Goal: Task Accomplishment & Management: Complete application form

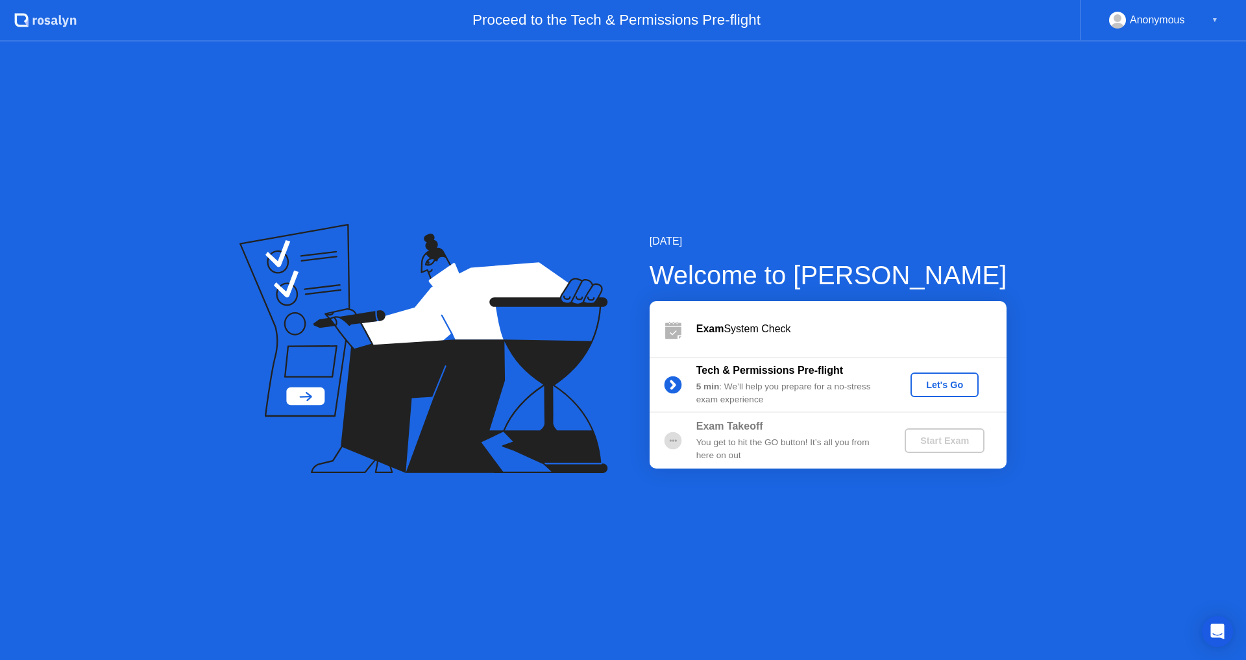
click at [954, 382] on div "Let's Go" at bounding box center [945, 385] width 58 height 10
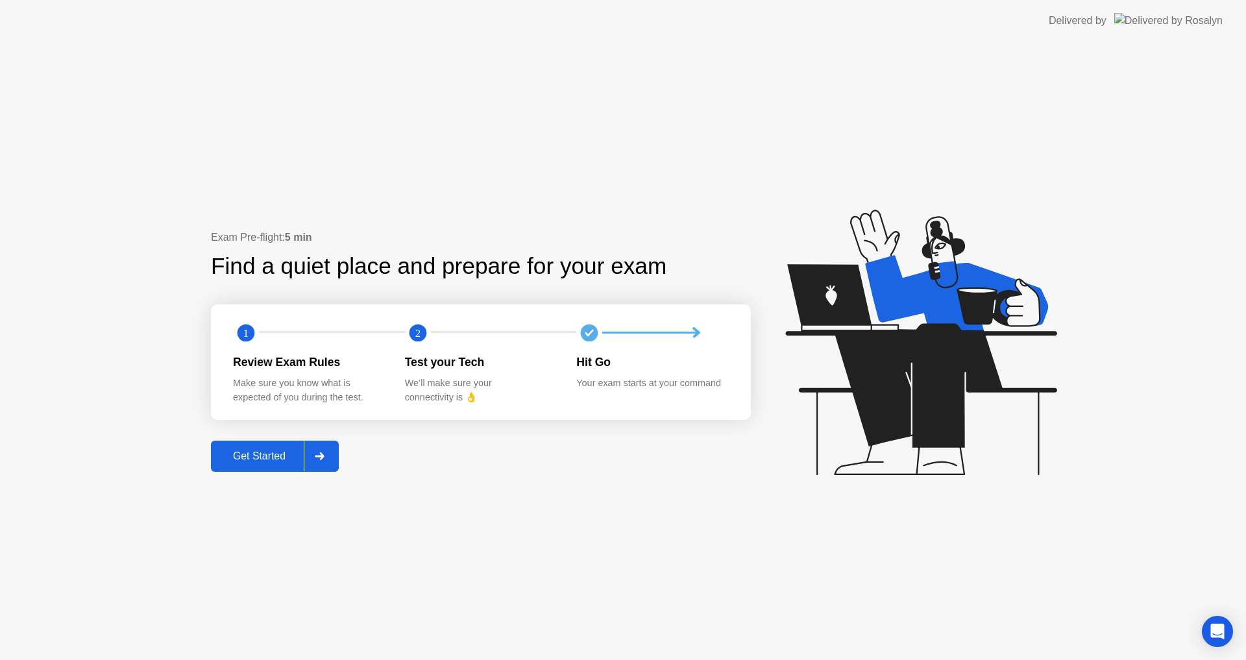
click at [282, 455] on div "Get Started" at bounding box center [259, 456] width 89 height 12
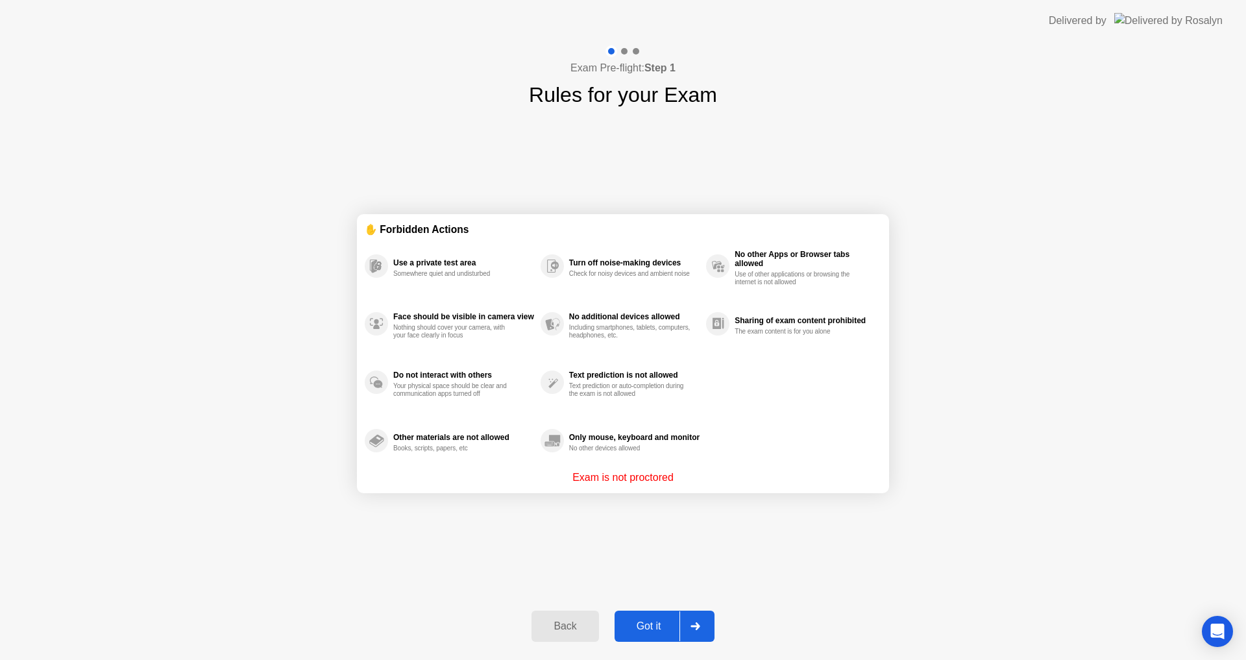
click at [659, 628] on div "Got it" at bounding box center [648, 626] width 61 height 12
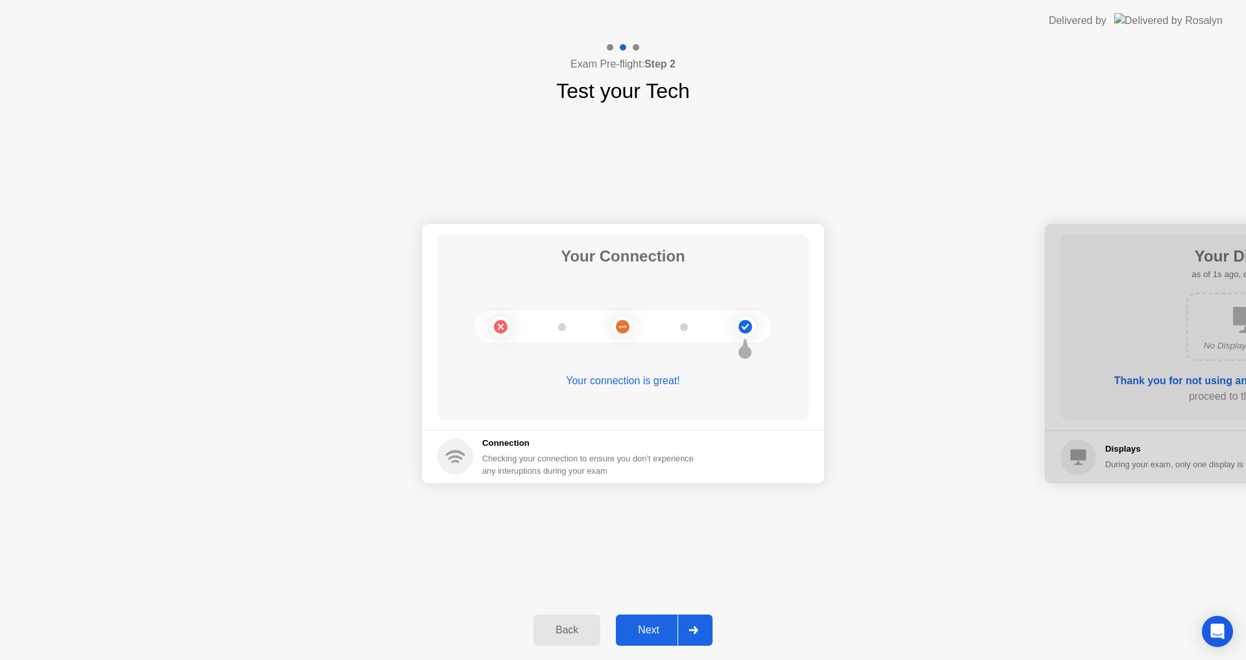
click at [663, 628] on div "Next" at bounding box center [649, 630] width 58 height 12
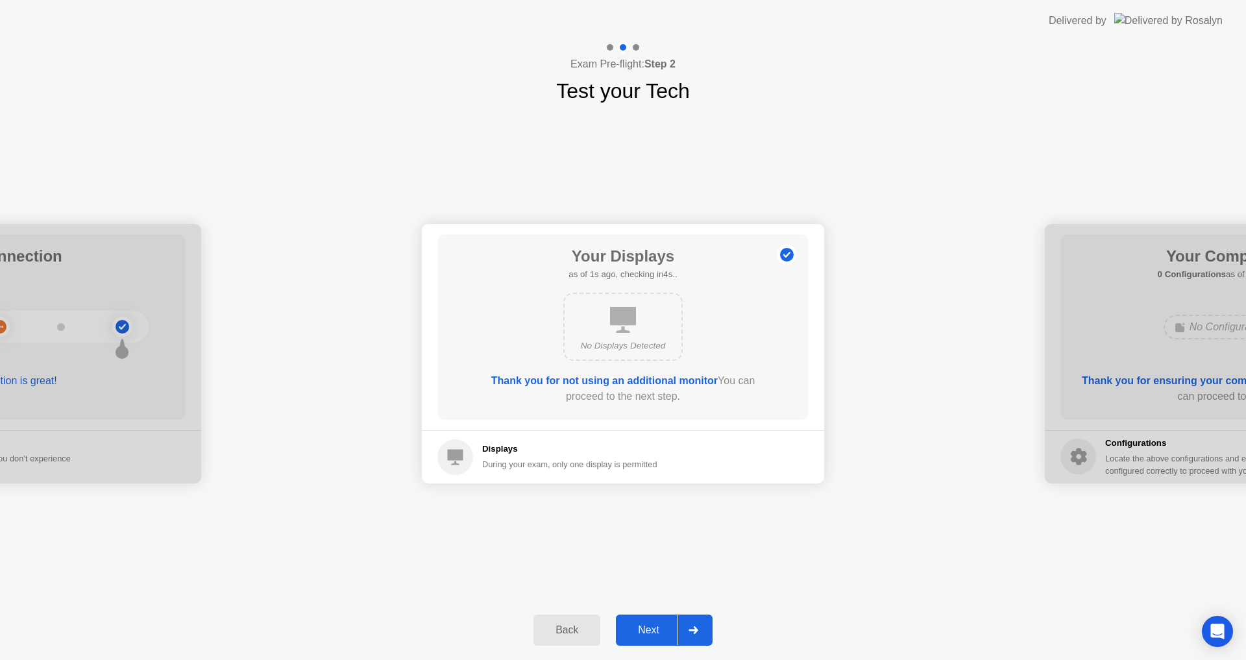
click at [661, 634] on div "Next" at bounding box center [649, 630] width 58 height 12
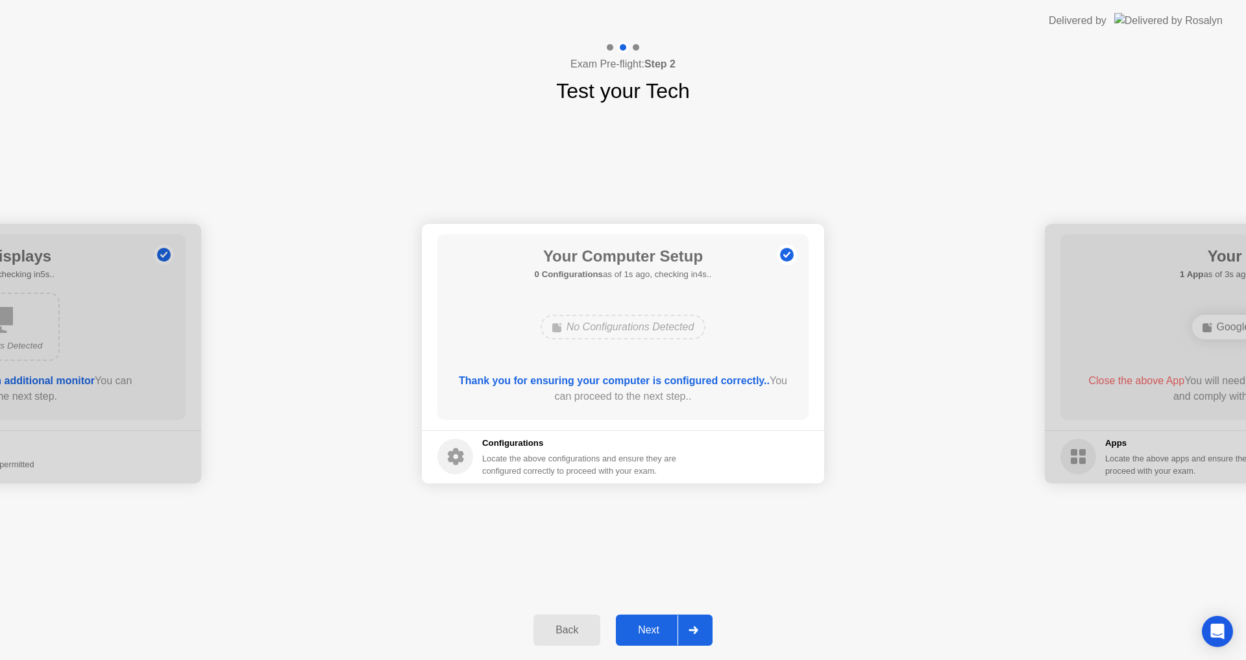
click at [661, 634] on div "Next" at bounding box center [649, 630] width 58 height 12
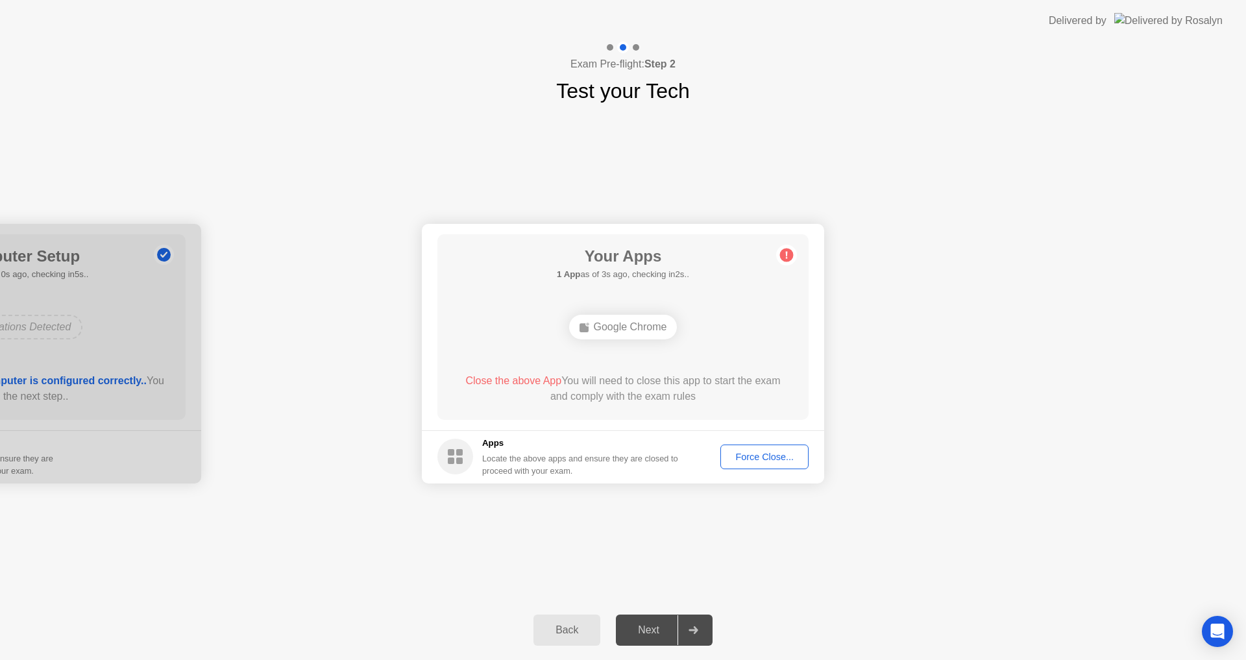
click at [561, 628] on div "Back" at bounding box center [566, 630] width 59 height 12
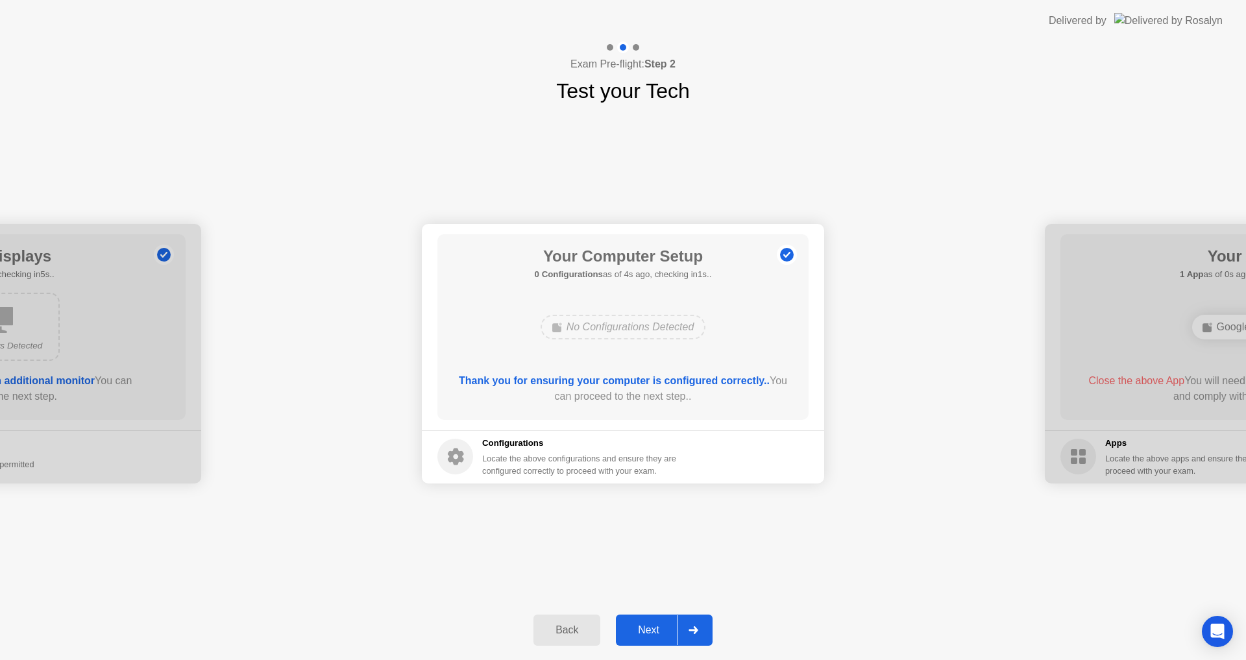
click at [661, 634] on div "Next" at bounding box center [649, 630] width 58 height 12
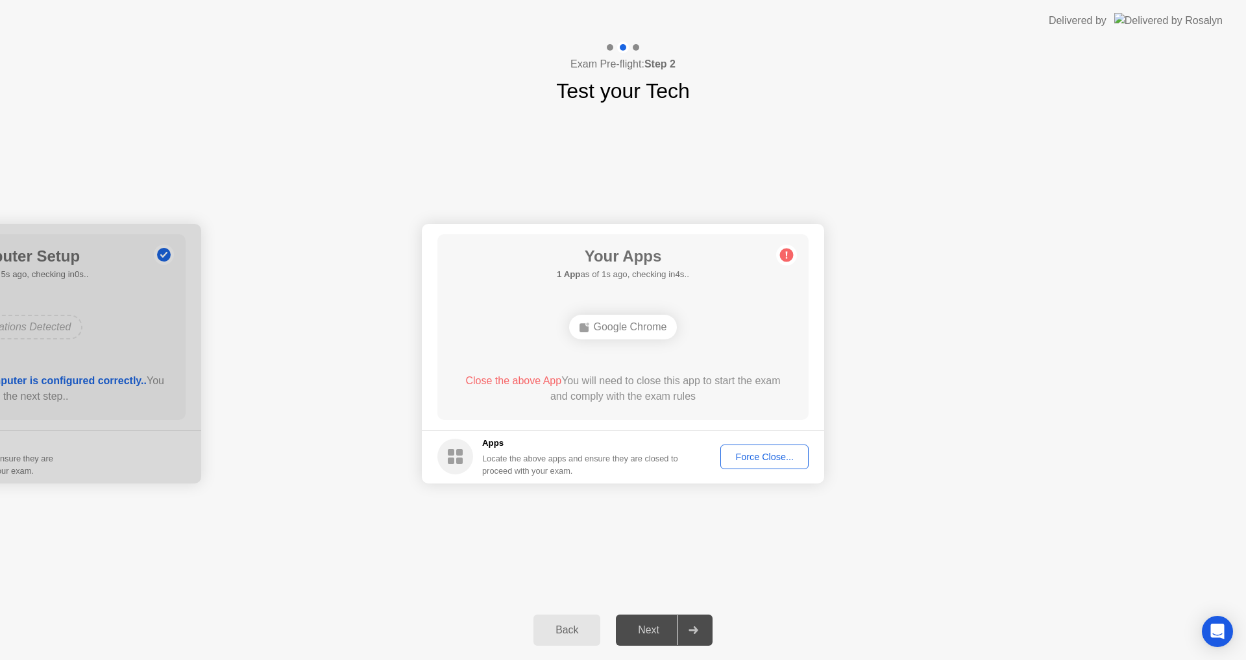
click at [765, 455] on div "Force Close..." at bounding box center [764, 457] width 79 height 10
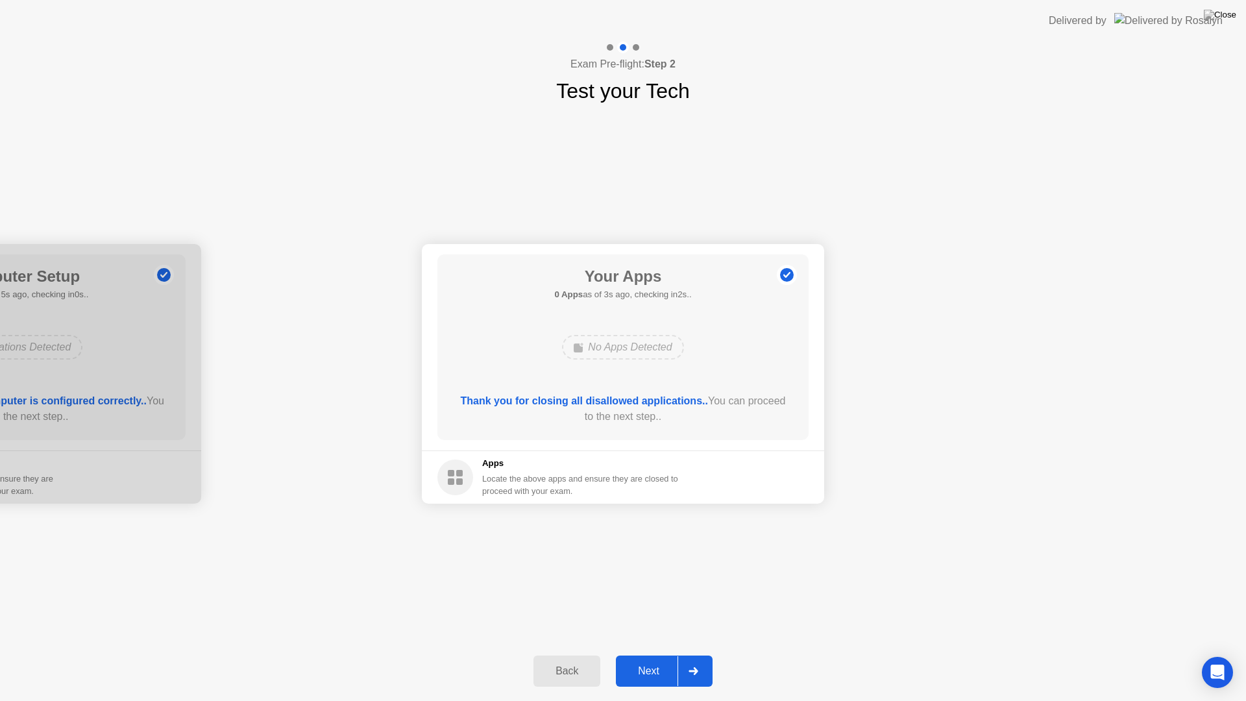
click at [659, 659] on div "Next" at bounding box center [649, 671] width 58 height 12
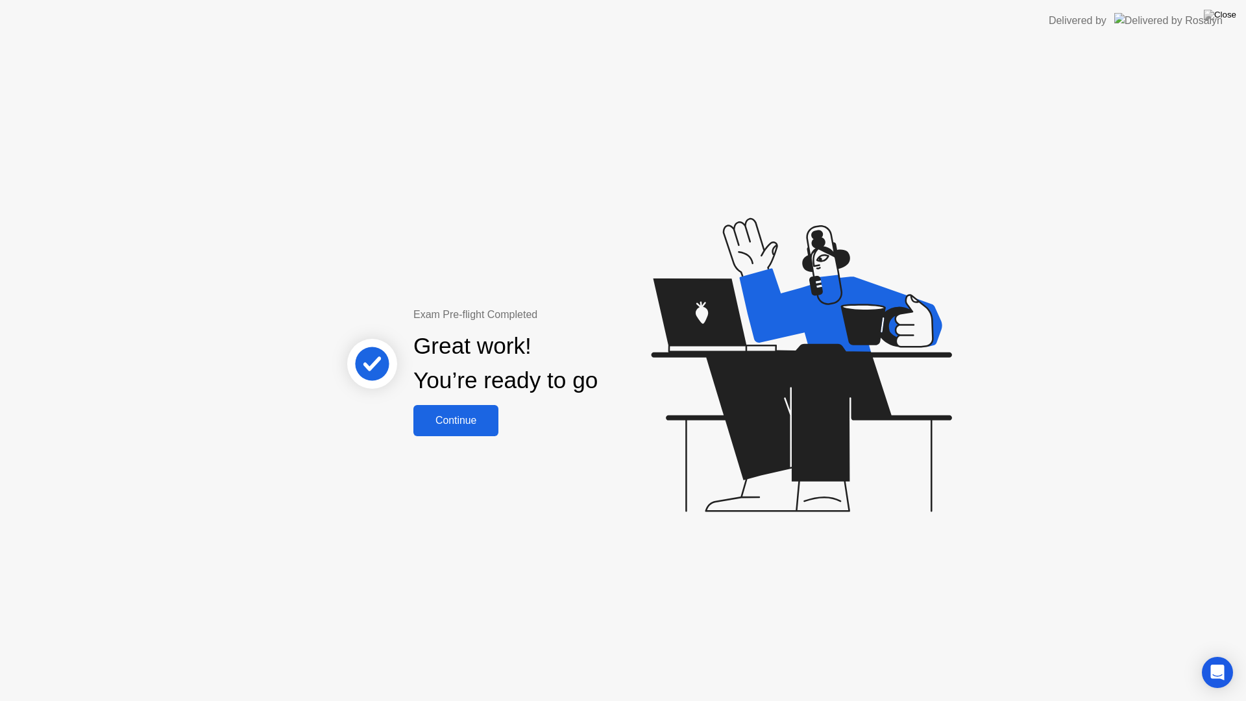
click at [470, 424] on div "Continue" at bounding box center [455, 421] width 77 height 12
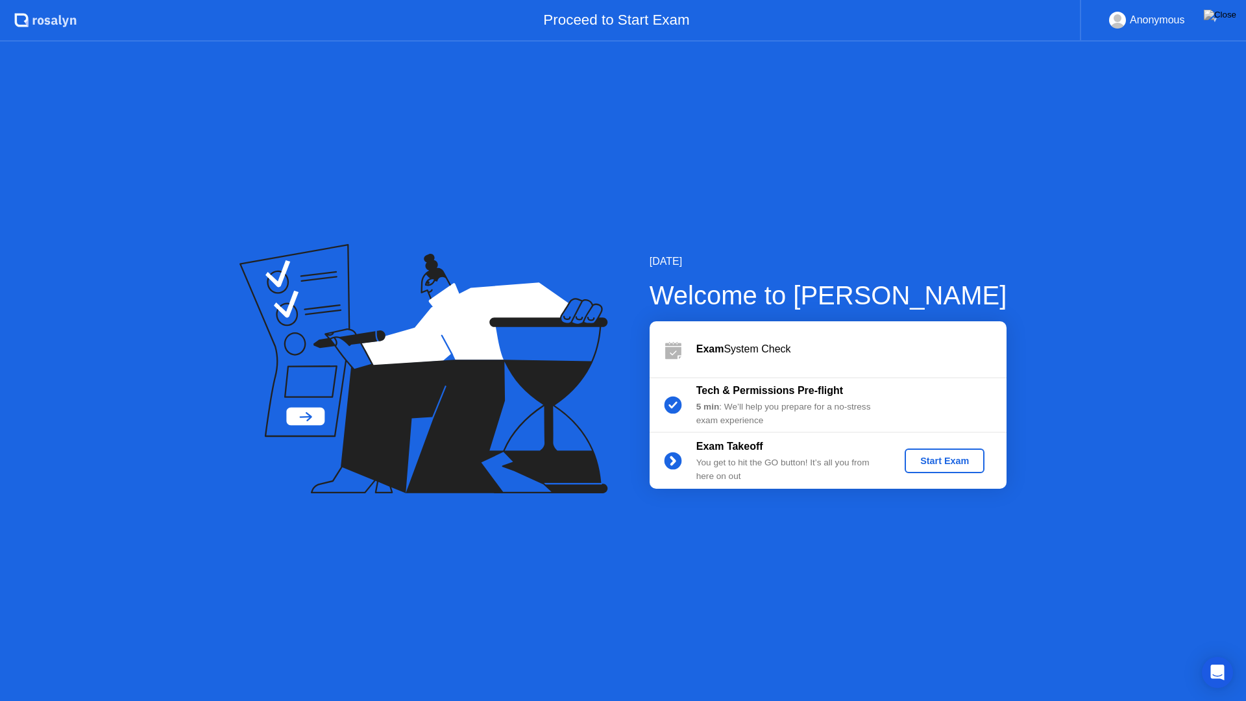
click at [951, 465] on div "Start Exam" at bounding box center [944, 461] width 69 height 10
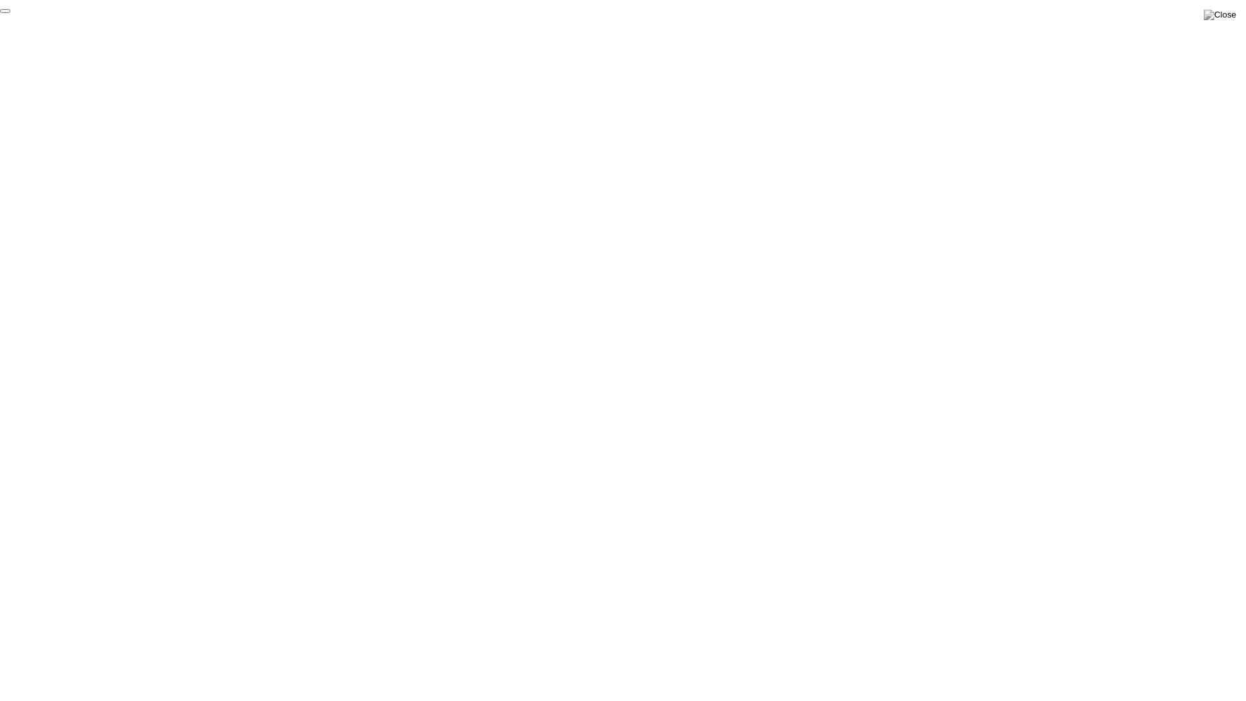
click div "End Proctoring Session"
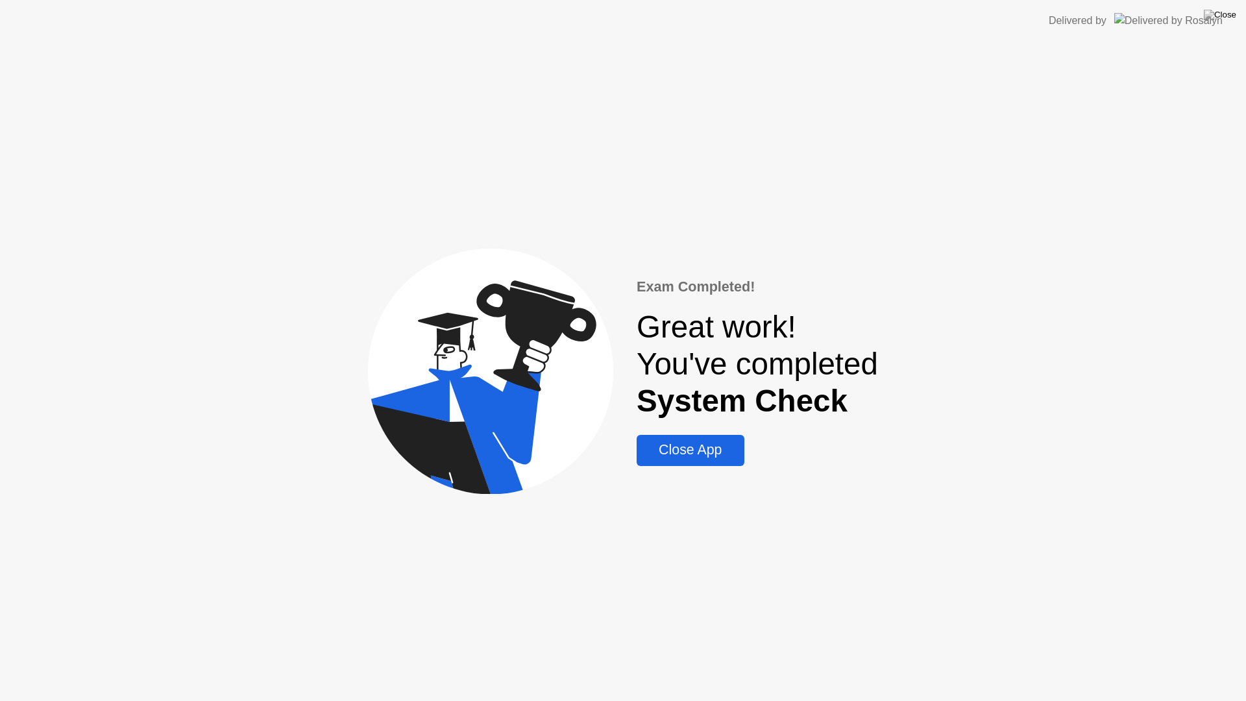
click at [709, 452] on div "Close App" at bounding box center [690, 450] width 99 height 16
